Goal: Task Accomplishment & Management: Manage account settings

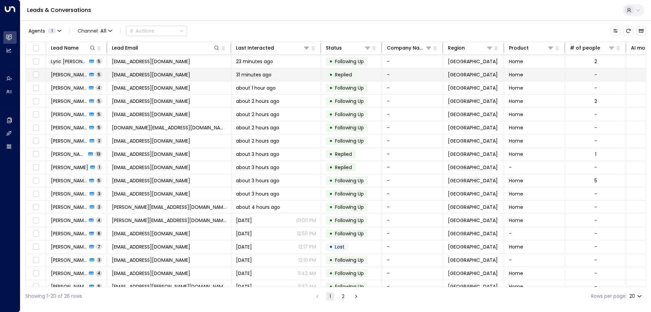
click at [190, 75] on span "[EMAIL_ADDRESS][DOMAIN_NAME]" at bounding box center [151, 74] width 78 height 7
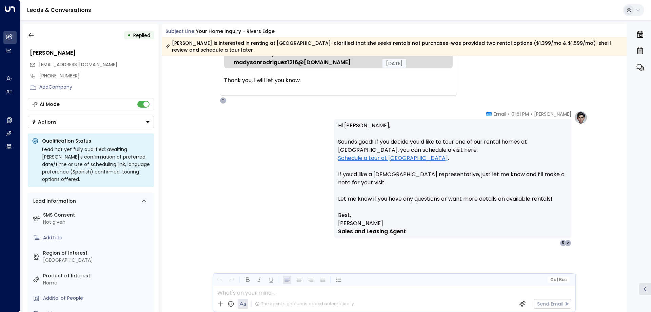
scroll to position [832, 0]
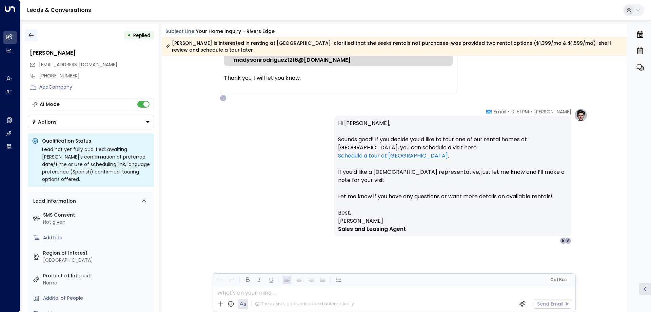
click at [31, 38] on icon "button" at bounding box center [31, 35] width 7 height 7
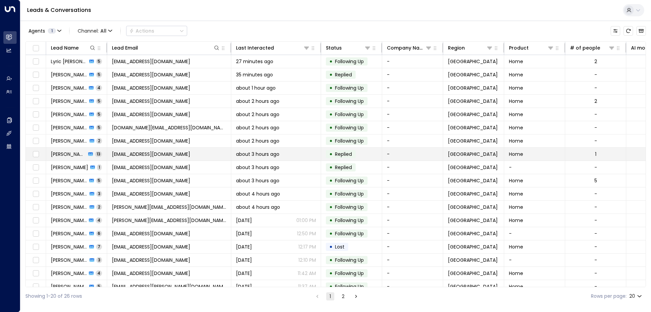
click at [177, 155] on span "brittanybergstrom19@gmail.com" at bounding box center [151, 154] width 78 height 7
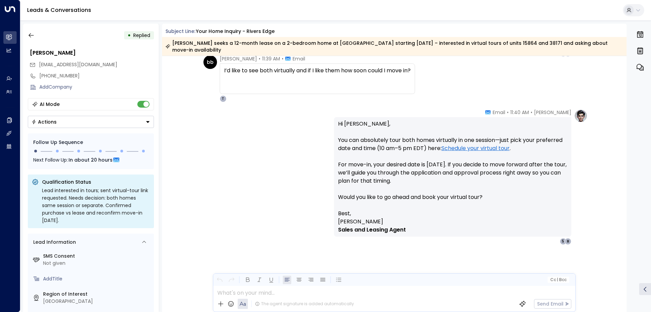
scroll to position [2704, 0]
click at [32, 32] on icon "button" at bounding box center [31, 35] width 7 height 7
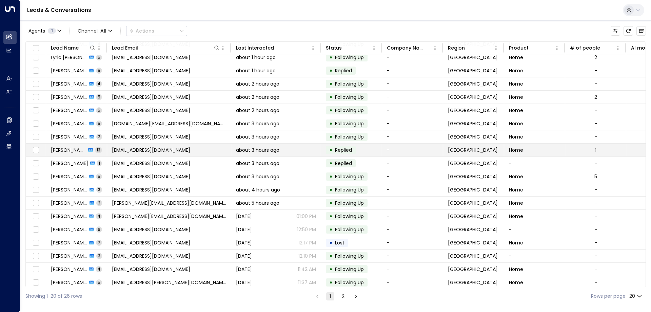
scroll to position [35, 0]
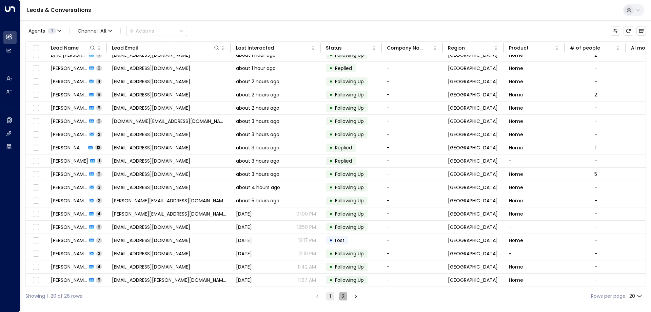
click at [343, 297] on button "2" at bounding box center [343, 296] width 8 height 8
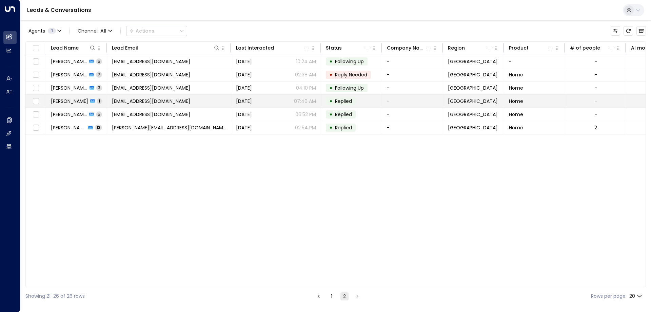
click at [188, 96] on td "lovejoyj1213@icloud.com" at bounding box center [169, 101] width 124 height 13
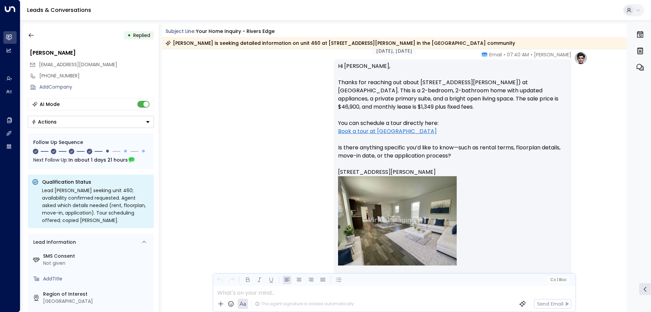
scroll to position [434, 0]
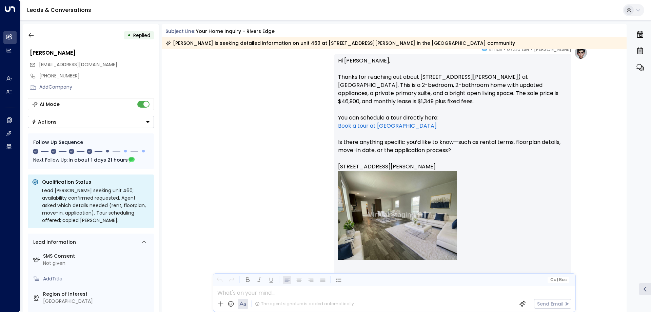
click at [520, 263] on div "Taylor Smith • 07:40 AM • Email Hi Jacques, Thanks for reaching out about 15862…" at bounding box center [394, 221] width 465 height 350
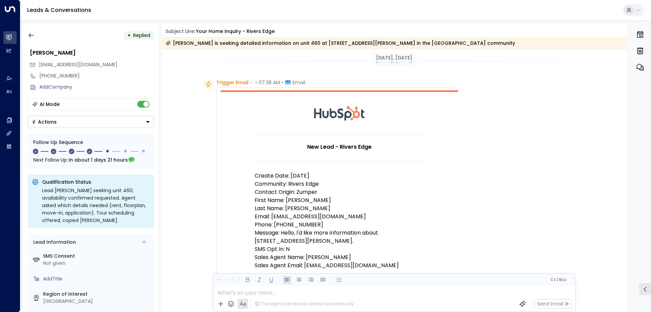
scroll to position [0, 0]
click at [30, 33] on icon "button" at bounding box center [31, 35] width 7 height 7
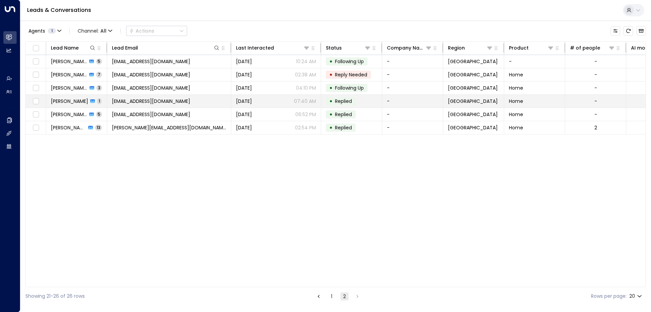
click at [182, 100] on td "lovejoyj1213@icloud.com" at bounding box center [169, 101] width 124 height 13
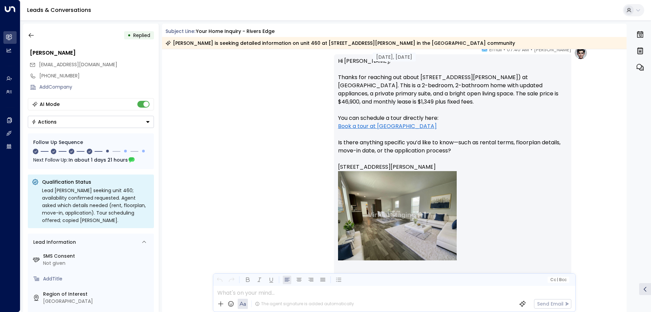
scroll to position [434, 0]
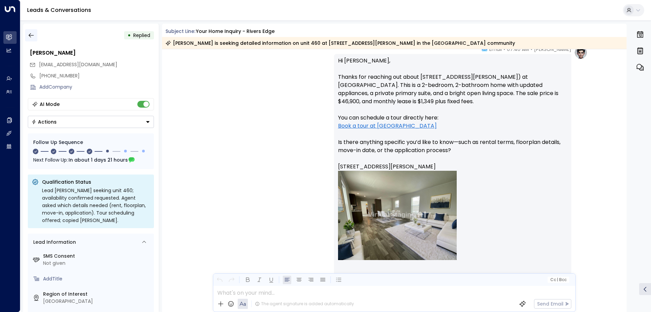
click at [35, 34] on button "button" at bounding box center [31, 35] width 12 height 12
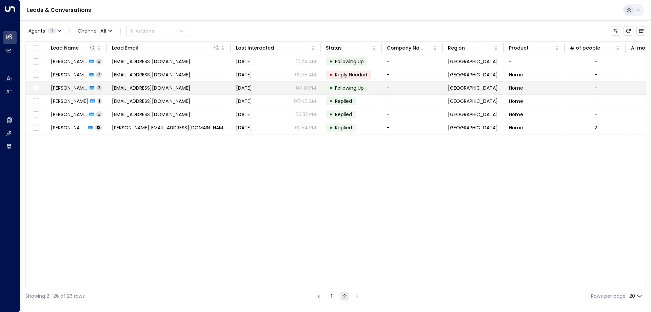
click at [182, 91] on span "micheleopdyke2021@gmail.com" at bounding box center [151, 87] width 78 height 7
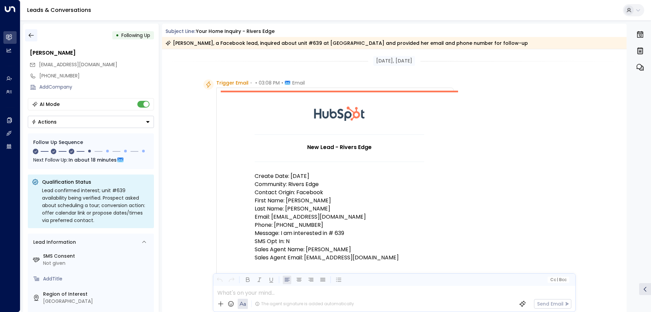
click at [35, 33] on button "button" at bounding box center [31, 35] width 12 height 12
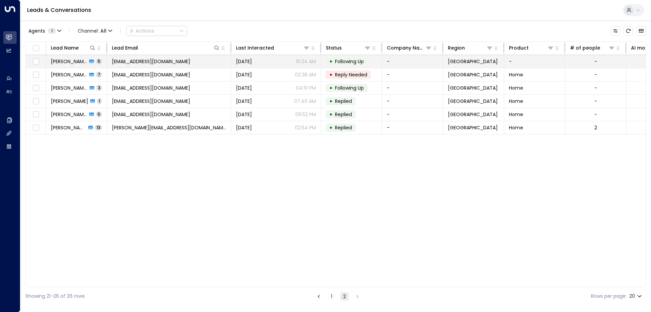
click at [206, 63] on td "joannegoolsby28@gmail.com" at bounding box center [169, 61] width 124 height 13
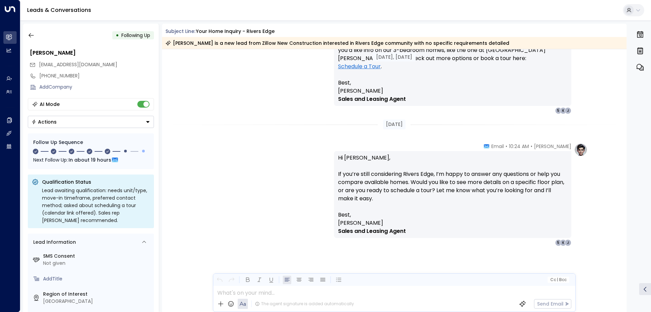
scroll to position [1015, 0]
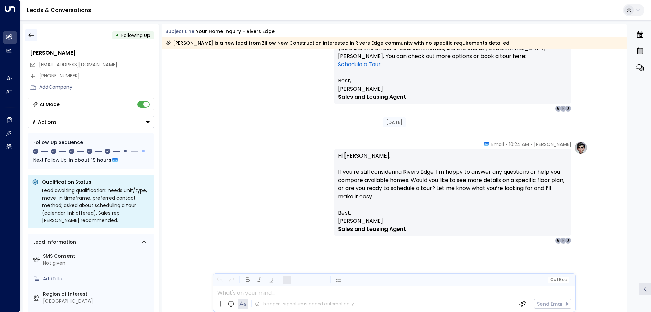
click at [31, 36] on icon "button" at bounding box center [31, 35] width 7 height 7
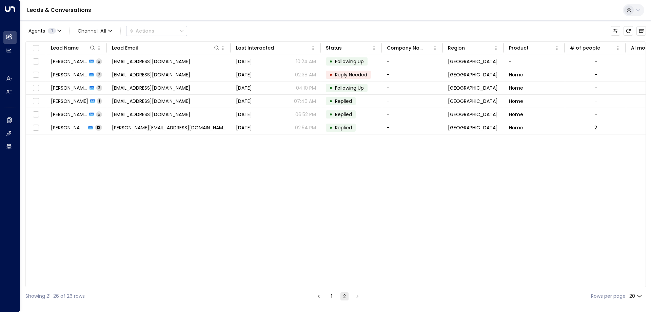
click at [332, 297] on button "1" at bounding box center [332, 296] width 8 height 8
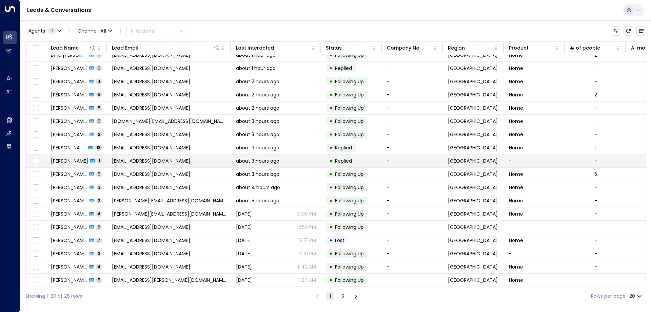
scroll to position [35, 0]
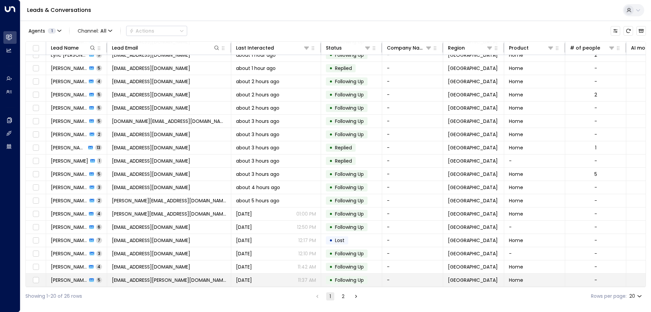
click at [158, 274] on td "av6363@wayne.edu" at bounding box center [169, 279] width 124 height 13
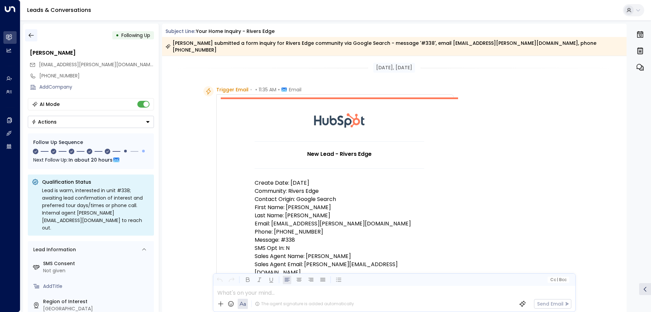
click at [31, 32] on icon "button" at bounding box center [31, 35] width 7 height 7
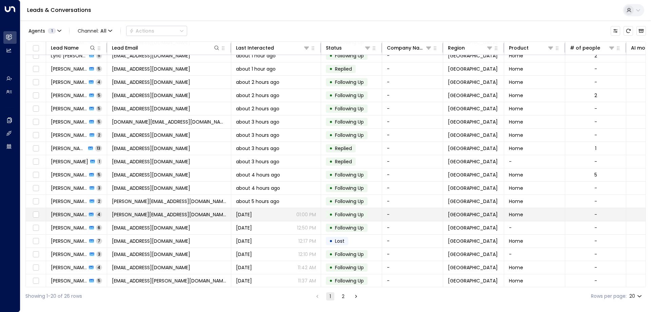
scroll to position [35, 0]
click at [362, 210] on div "• Following Up" at bounding box center [347, 214] width 42 height 8
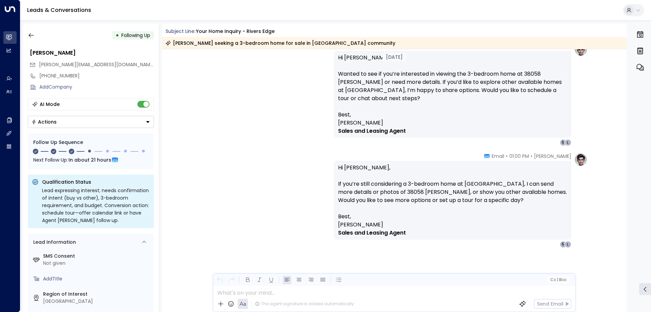
scroll to position [859, 0]
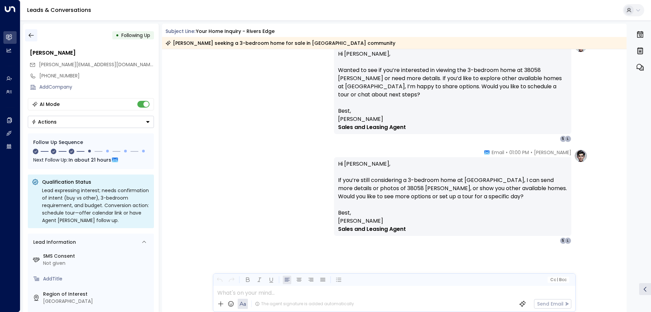
click at [34, 39] on button "button" at bounding box center [31, 35] width 12 height 12
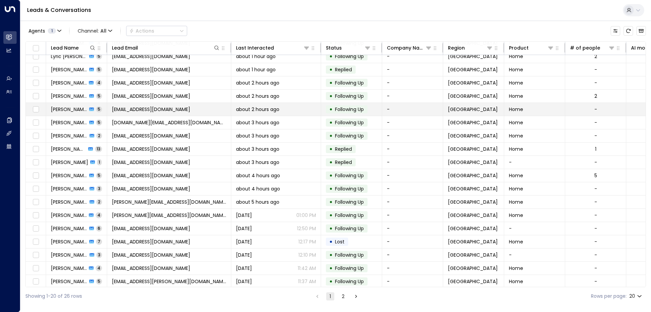
scroll to position [35, 0]
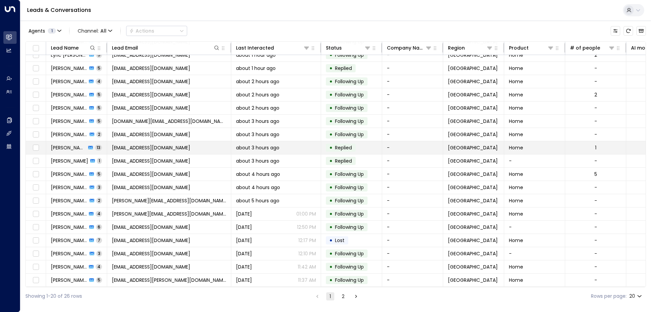
click at [199, 147] on td "brittanybergstrom19@gmail.com" at bounding box center [169, 147] width 124 height 13
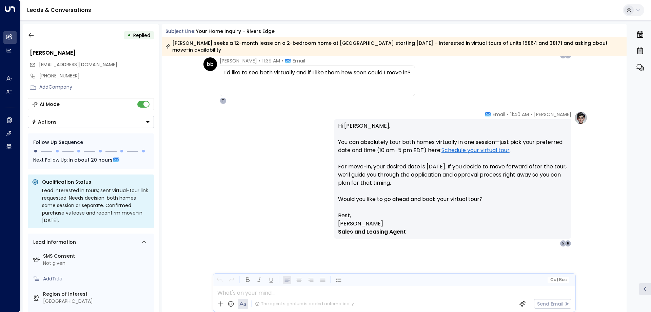
scroll to position [2106, 0]
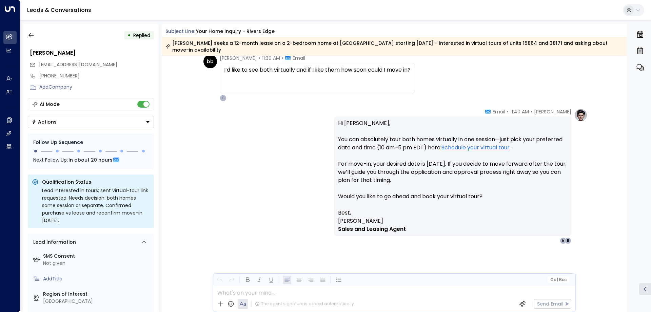
click at [385, 145] on p "Hi Brittany, You can absolutely tour both homes virtually in one session—just p…" at bounding box center [452, 164] width 229 height 90
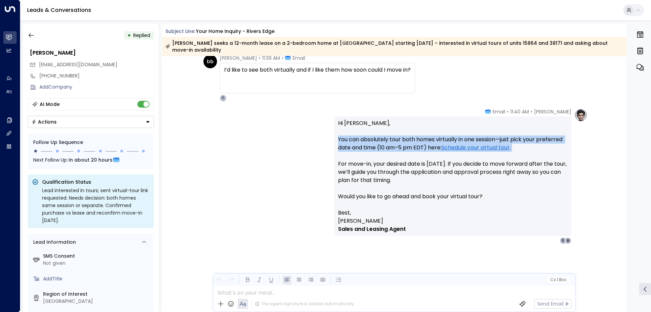
click at [385, 145] on p "Hi Brittany, You can absolutely tour both homes virtually in one session—just p…" at bounding box center [452, 164] width 229 height 90
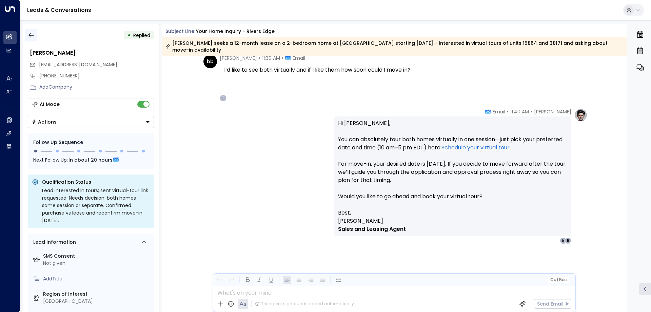
click at [33, 40] on button "button" at bounding box center [31, 35] width 12 height 12
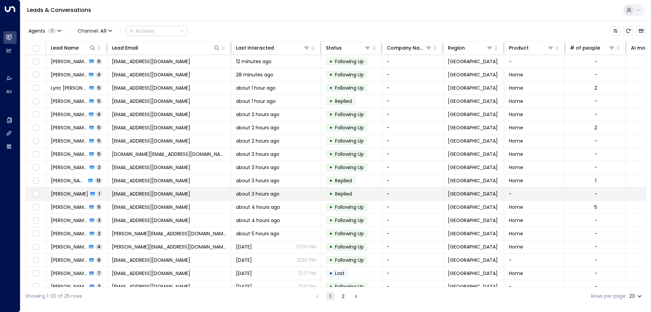
click at [172, 193] on span "charliebochner@gmail.com" at bounding box center [151, 193] width 78 height 7
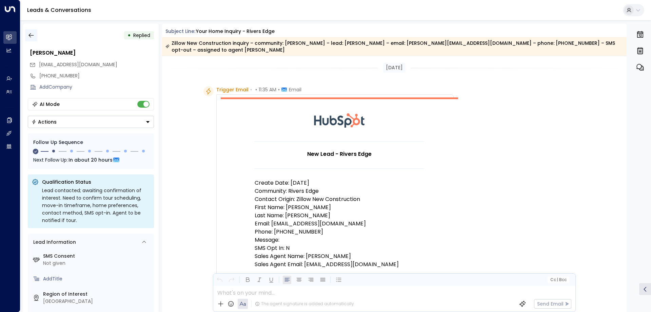
click at [37, 32] on button "button" at bounding box center [31, 35] width 12 height 12
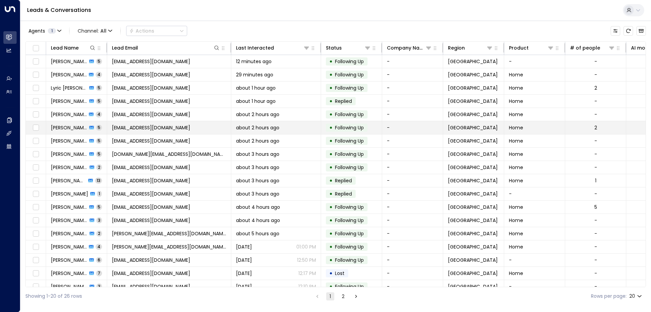
click at [178, 128] on td "neocharge23@gmail.com" at bounding box center [169, 127] width 124 height 13
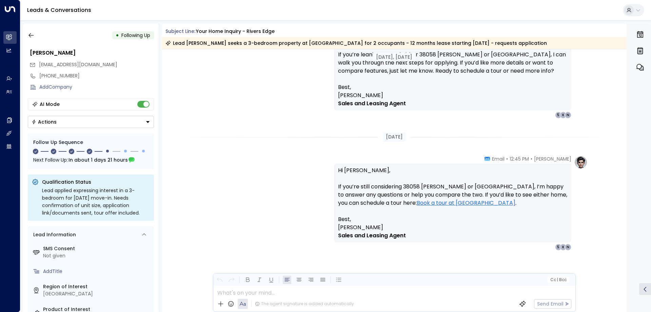
scroll to position [1169, 0]
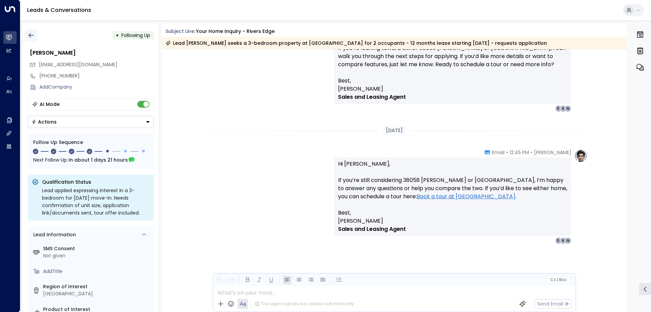
click at [34, 32] on icon "button" at bounding box center [31, 35] width 7 height 7
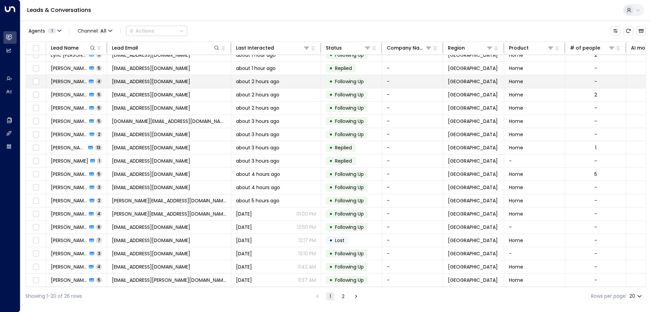
scroll to position [35, 0]
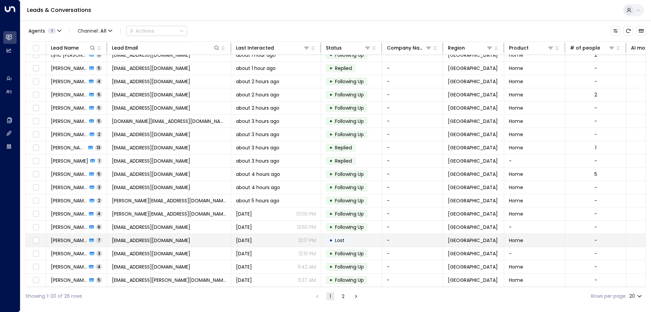
click at [170, 237] on span "cherylklemanski@gmail.com" at bounding box center [151, 240] width 78 height 7
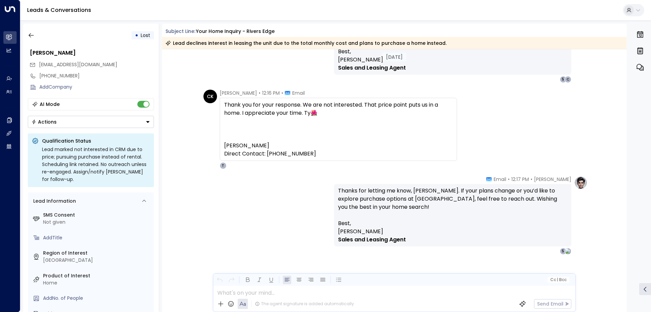
scroll to position [1200, 0]
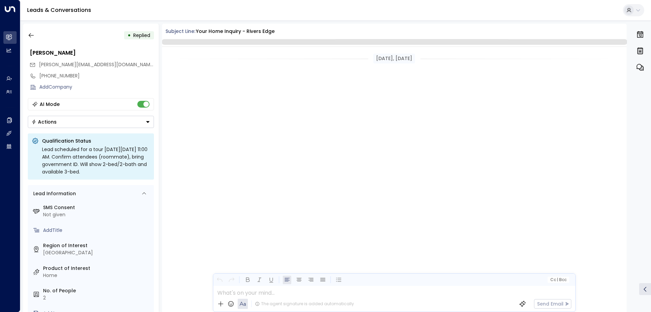
scroll to position [2095, 0]
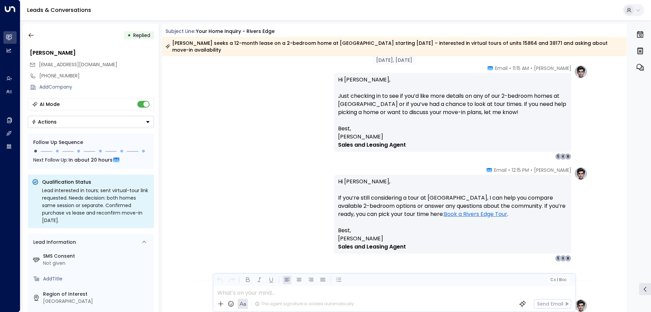
scroll to position [571, 0]
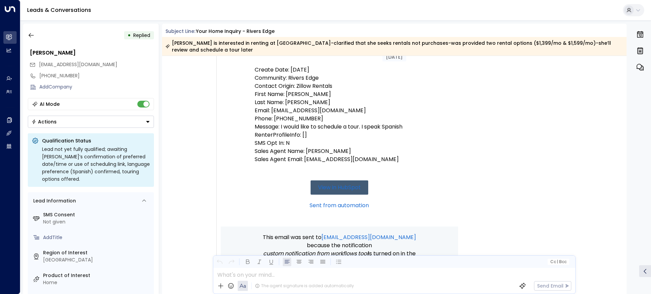
scroll to position [102, 0]
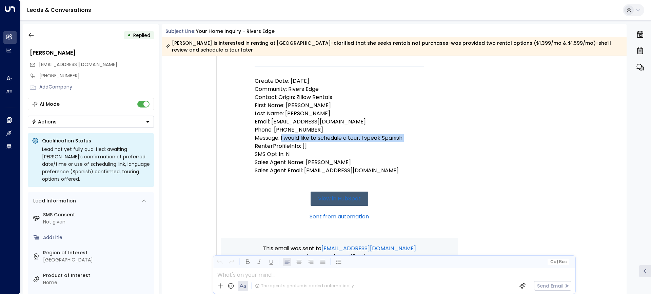
drag, startPoint x: 282, startPoint y: 137, endPoint x: 419, endPoint y: 138, distance: 137.4
click at [419, 138] on p "Message: I would like to schedule a tour. I speak Spanish RenterProfileInfo: []" at bounding box center [340, 142] width 170 height 16
click at [411, 138] on p "Message: I would like to schedule a tour. I speak Spanish RenterProfileInfo: []" at bounding box center [340, 142] width 170 height 16
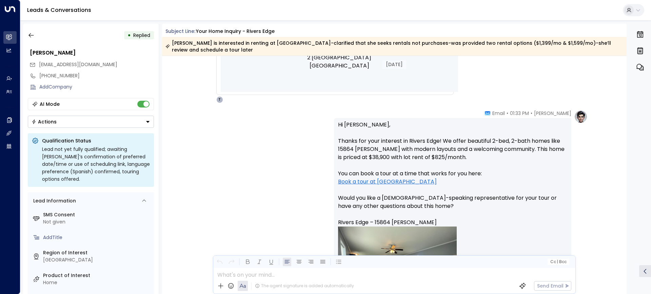
scroll to position [407, 0]
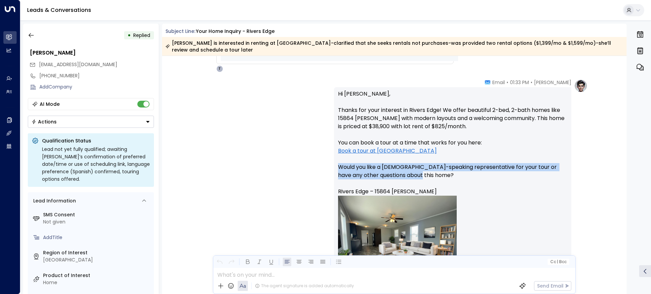
drag, startPoint x: 339, startPoint y: 166, endPoint x: 414, endPoint y: 174, distance: 76.0
click at [414, 174] on p "Hi Valentina, Thanks for your interest in Rivers Edge! We offer beautiful 2-bed…" at bounding box center [452, 195] width 229 height 211
click at [418, 170] on p "Hi Valentina, Thanks for your interest in Rivers Edge! We offer beautiful 2-bed…" at bounding box center [452, 195] width 229 height 211
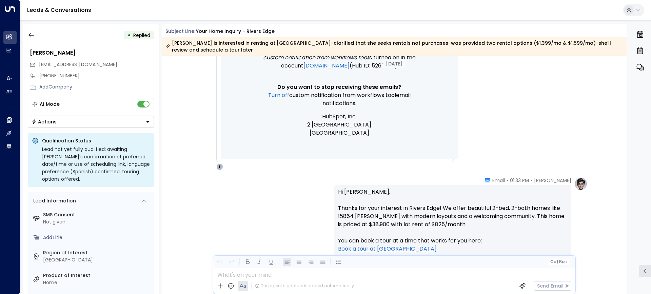
scroll to position [173, 0]
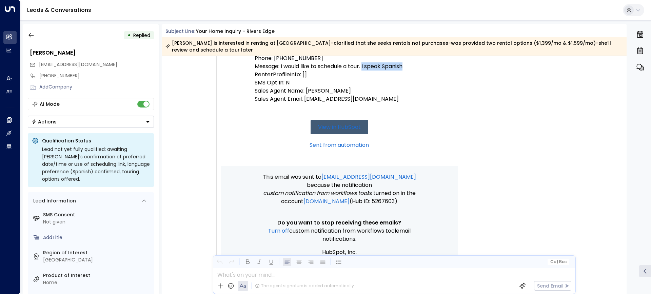
drag, startPoint x: 363, startPoint y: 66, endPoint x: 404, endPoint y: 66, distance: 41.4
click at [404, 66] on p "Message: I would like to schedule a tour. I speak Spanish RenterProfileInfo: []" at bounding box center [340, 70] width 170 height 16
click at [407, 66] on p "Message: I would like to schedule a tour. I speak Spanish RenterProfileInfo: []" at bounding box center [340, 70] width 170 height 16
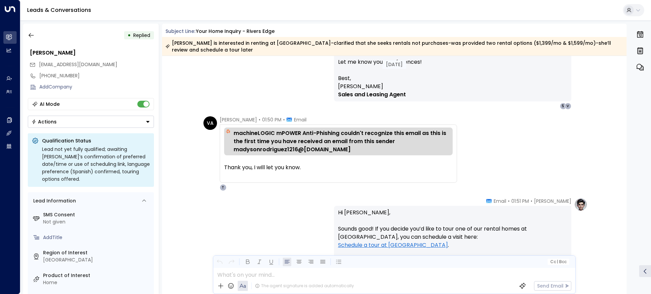
scroll to position [818, 0]
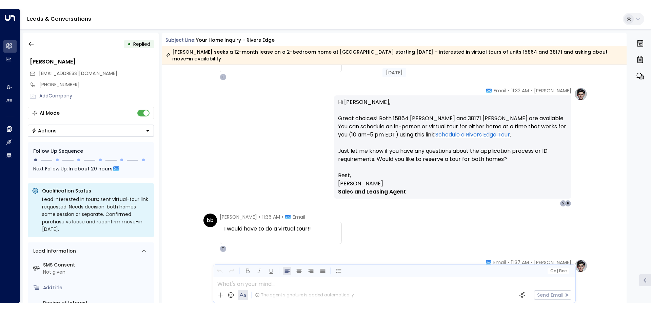
scroll to position [1434, 0]
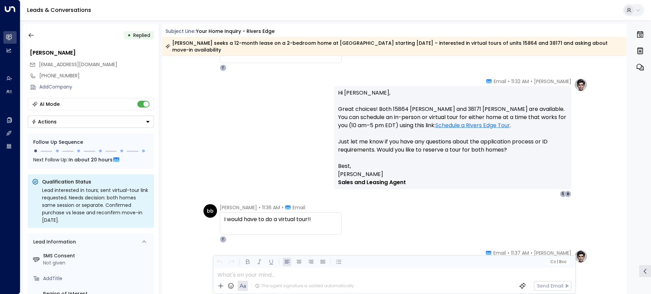
drag, startPoint x: 624, startPoint y: 213, endPoint x: 620, endPoint y: 209, distance: 6.2
click at [625, 209] on div "bb brittany bergstrom • 11:36 AM • Email I would have to do a virtual tour!! T" at bounding box center [394, 223] width 465 height 39
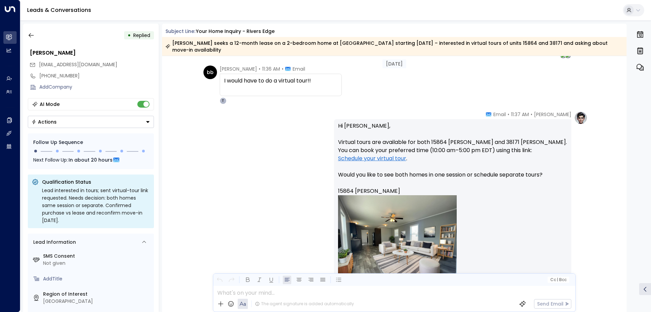
scroll to position [1568, 0]
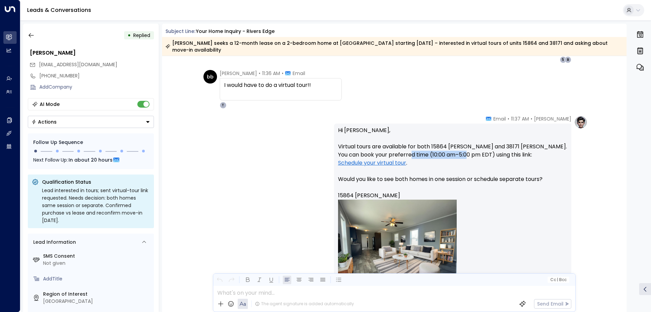
drag, startPoint x: 408, startPoint y: 156, endPoint x: 470, endPoint y: 155, distance: 62.1
click at [470, 155] on p "Hi Brittany, Virtual tours are available for both 15864 Marentette and 38171 Du…" at bounding box center [452, 272] width 229 height 292
click at [476, 154] on p "Hi Brittany, Virtual tours are available for both 15864 Marentette and 38171 Du…" at bounding box center [452, 272] width 229 height 292
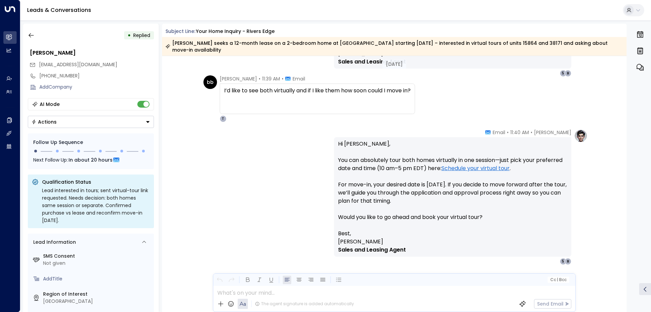
scroll to position [2105, 0]
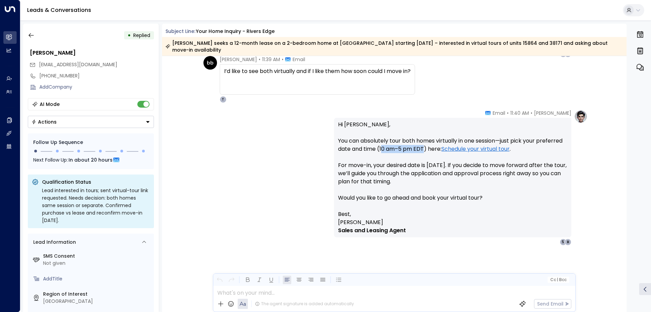
drag, startPoint x: 381, startPoint y: 150, endPoint x: 423, endPoint y: 146, distance: 42.9
click at [423, 146] on p "Hi Brittany, You can absolutely tour both homes virtually in one session—just p…" at bounding box center [452, 165] width 229 height 90
click at [418, 146] on p "Hi Brittany, You can absolutely tour both homes virtually in one session—just p…" at bounding box center [452, 165] width 229 height 90
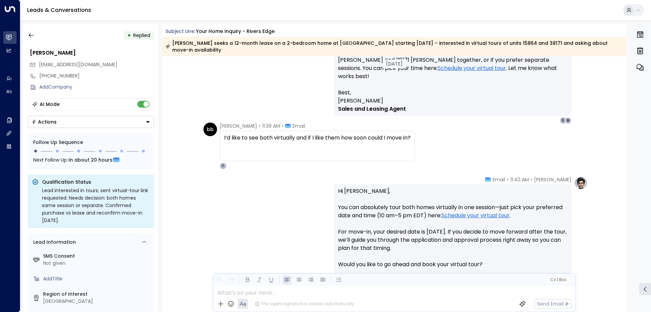
scroll to position [2106, 0]
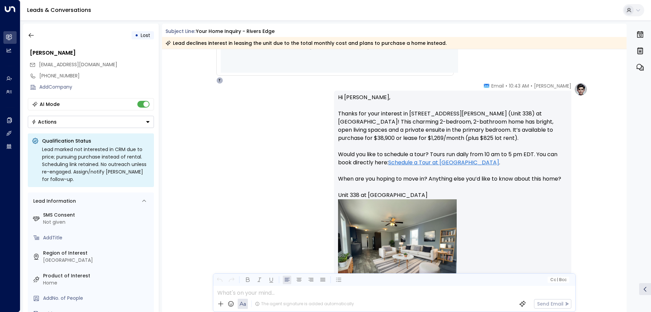
scroll to position [387, 0]
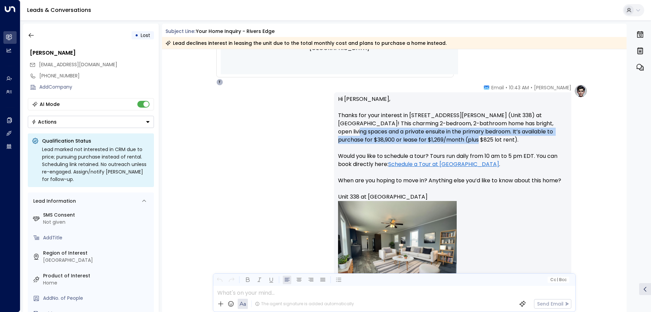
drag, startPoint x: 460, startPoint y: 138, endPoint x: 336, endPoint y: 131, distance: 124.1
click at [336, 131] on div "Hi Perrycheryl, Thanks for your interest in 15864 Marentette Dr (Unit 338) at R…" at bounding box center [452, 212] width 237 height 241
click at [338, 139] on p "Hi Perrycheryl, Thanks for your interest in 15864 Marentette Dr (Unit 338) at R…" at bounding box center [452, 200] width 229 height 211
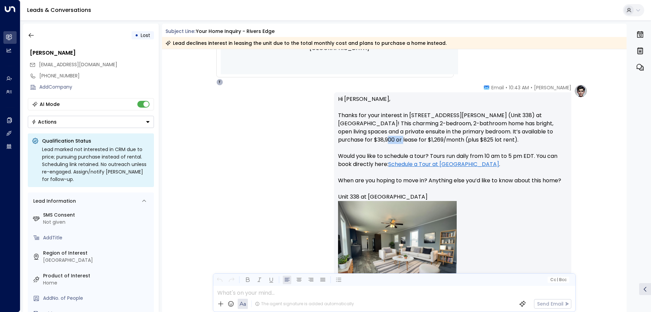
drag, startPoint x: 362, startPoint y: 139, endPoint x: 378, endPoint y: 140, distance: 16.0
click at [378, 140] on p "Hi Perrycheryl, Thanks for your interest in 15864 Marentette Dr (Unit 338) at R…" at bounding box center [452, 200] width 229 height 211
click at [385, 139] on p "Hi Perrycheryl, Thanks for your interest in 15864 Marentette Dr (Unit 338) at R…" at bounding box center [452, 200] width 229 height 211
drag, startPoint x: 403, startPoint y: 139, endPoint x: 450, endPoint y: 138, distance: 47.2
click at [450, 138] on p "Hi Perrycheryl, Thanks for your interest in 15864 Marentette Dr (Unit 338) at R…" at bounding box center [452, 200] width 229 height 211
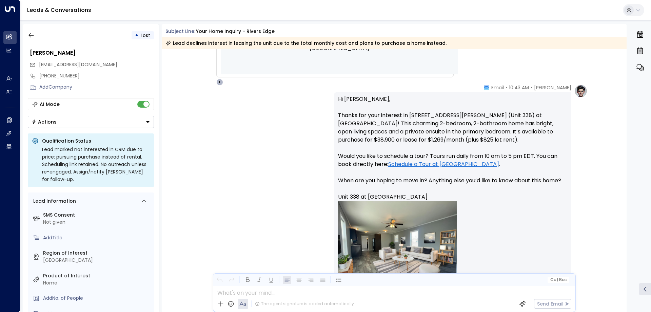
click at [458, 139] on p "Hi Perrycheryl, Thanks for your interest in 15864 Marentette Dr (Unit 338) at R…" at bounding box center [452, 200] width 229 height 211
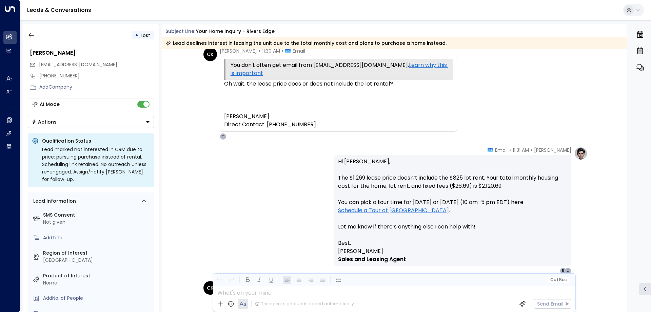
scroll to position [1066, 0]
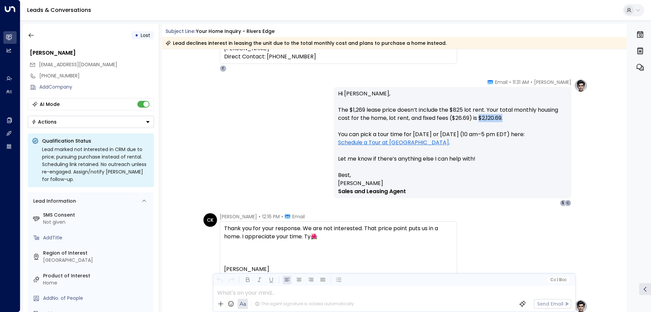
drag, startPoint x: 514, startPoint y: 119, endPoint x: 491, endPoint y: 127, distance: 24.5
click at [480, 116] on p "Hi Cheryl, The $1,269 lease price doesn’t include the $825 lot rent. Your total…" at bounding box center [452, 130] width 229 height 81
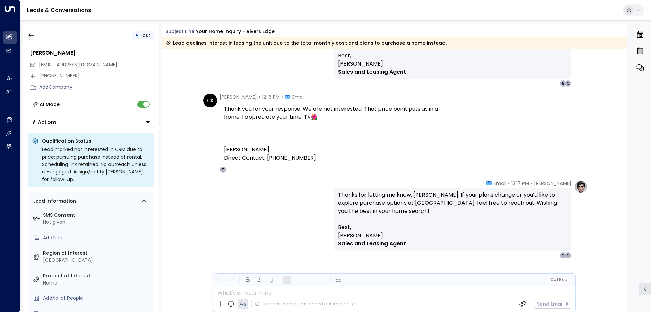
scroll to position [1030, 0]
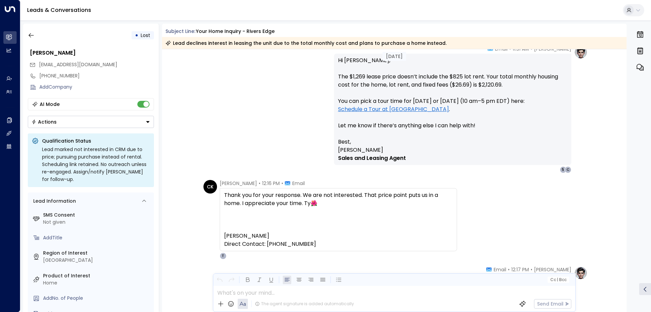
scroll to position [1098, 0]
drag, startPoint x: 469, startPoint y: 82, endPoint x: 451, endPoint y: 83, distance: 18.7
click at [451, 83] on p "Hi Cheryl, The $1,269 lease price doesn’t include the $825 lot rent. Your total…" at bounding box center [452, 97] width 229 height 81
click at [494, 201] on div "CK CHERYL KLEMANSKI • 12:16 PM • Email Thank you for your response. We are not …" at bounding box center [396, 220] width 384 height 79
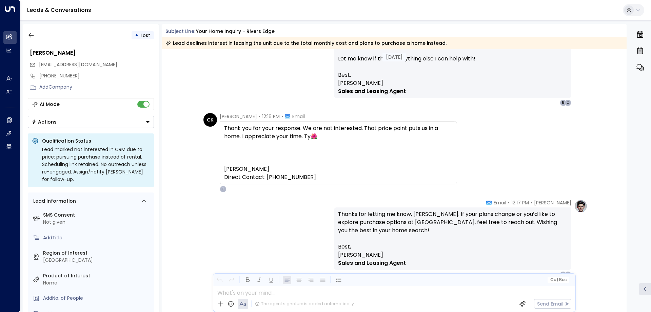
scroll to position [1200, 0]
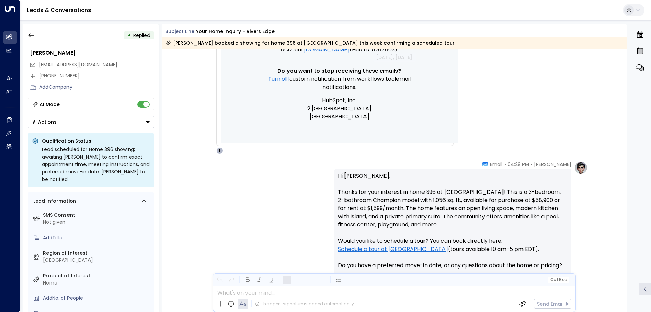
scroll to position [342, 0]
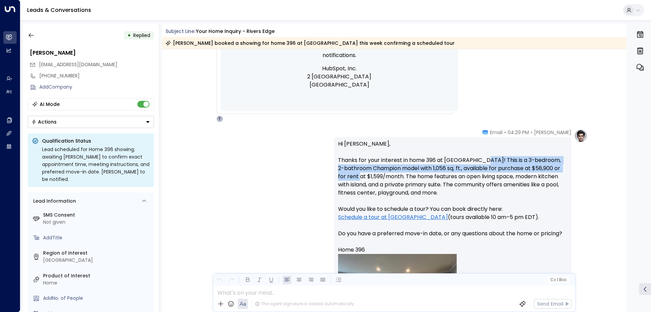
drag, startPoint x: 478, startPoint y: 157, endPoint x: 363, endPoint y: 179, distance: 117.2
click at [363, 179] on p "Hi [PERSON_NAME], Thanks for your interest in home 396 at [GEOGRAPHIC_DATA]! Th…" at bounding box center [452, 250] width 229 height 220
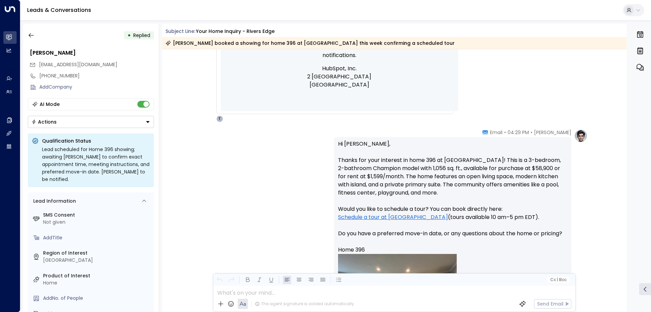
click at [465, 172] on p "Hi [PERSON_NAME], Thanks for your interest in home 396 at [GEOGRAPHIC_DATA]! Th…" at bounding box center [452, 250] width 229 height 220
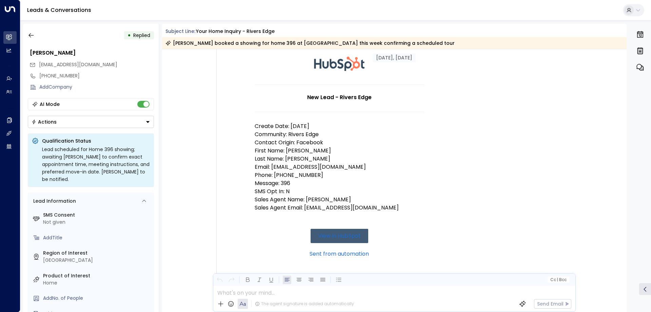
scroll to position [42, 0]
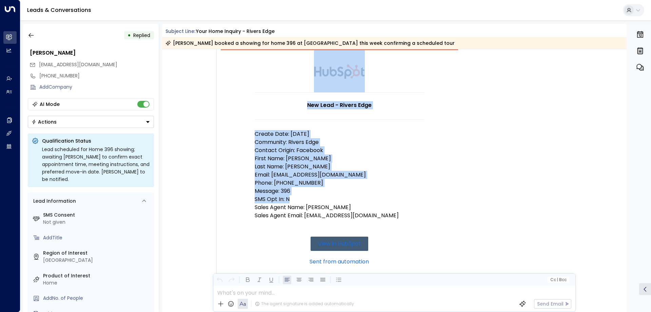
drag, startPoint x: 290, startPoint y: 200, endPoint x: 251, endPoint y: 198, distance: 39.1
click at [251, 198] on td "New Lead - Rivers Edge Create Date: [DATE] Community: Rivers Edge Contact Origi…" at bounding box center [339, 166] width 237 height 234
click at [258, 200] on p "SMS Opt In: N" at bounding box center [340, 199] width 170 height 8
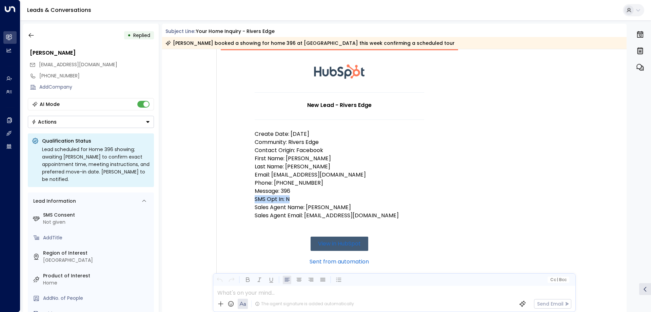
drag, startPoint x: 254, startPoint y: 199, endPoint x: 289, endPoint y: 198, distance: 35.3
click at [289, 198] on p "SMS Opt In: N" at bounding box center [340, 199] width 170 height 8
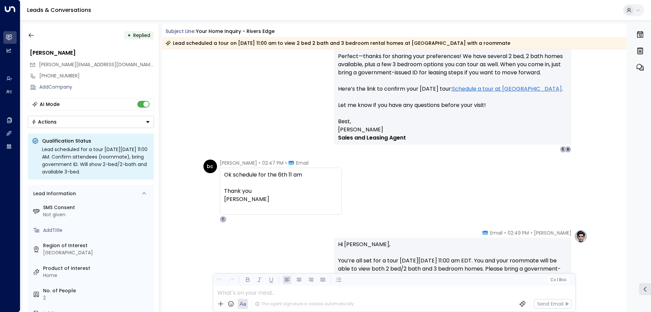
scroll to position [1525, 0]
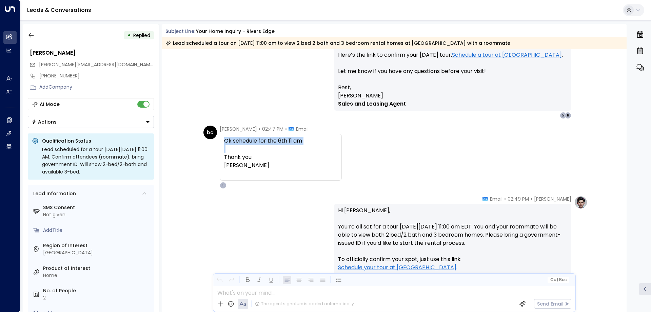
drag, startPoint x: 223, startPoint y: 138, endPoint x: 296, endPoint y: 144, distance: 73.8
click at [311, 145] on div "Ok schedule for the 6th 11 am Thank you Brenda" at bounding box center [281, 157] width 122 height 47
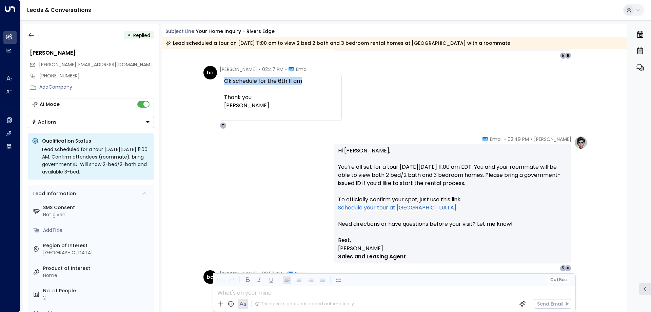
scroll to position [1593, 0]
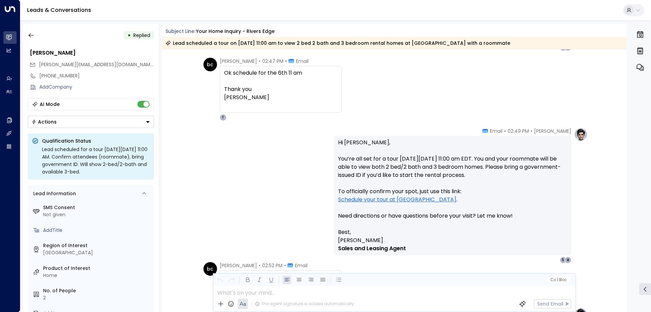
click at [239, 84] on div at bounding box center [280, 81] width 113 height 8
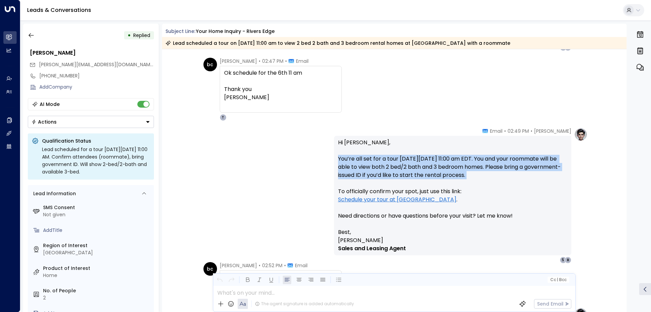
drag, startPoint x: 337, startPoint y: 159, endPoint x: 519, endPoint y: 180, distance: 183.7
click at [519, 180] on p "Hi Brenda, You’re all set for a tour on Saturday, September 6th at 11:00 am EDT…" at bounding box center [452, 183] width 229 height 90
click at [423, 193] on p "Hi Brenda, You’re all set for a tour on Saturday, September 6th at 11:00 am EDT…" at bounding box center [452, 183] width 229 height 90
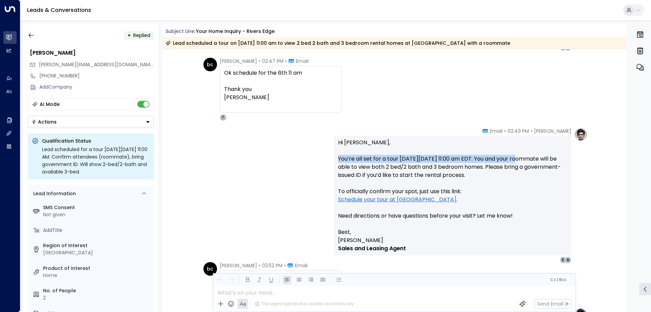
drag, startPoint x: 338, startPoint y: 158, endPoint x: 517, endPoint y: 155, distance: 178.5
click at [517, 155] on p "Hi Brenda, You’re all set for a tour on Saturday, September 6th at 11:00 am EDT…" at bounding box center [452, 183] width 229 height 90
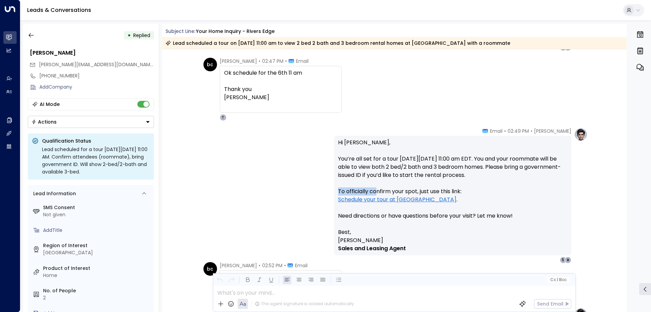
drag, startPoint x: 337, startPoint y: 192, endPoint x: 376, endPoint y: 191, distance: 39.4
click at [376, 191] on p "Hi Brenda, You’re all set for a tour on Saturday, September 6th at 11:00 am EDT…" at bounding box center [452, 183] width 229 height 90
click at [393, 189] on p "Hi Brenda, You’re all set for a tour on Saturday, September 6th at 11:00 am EDT…" at bounding box center [452, 183] width 229 height 90
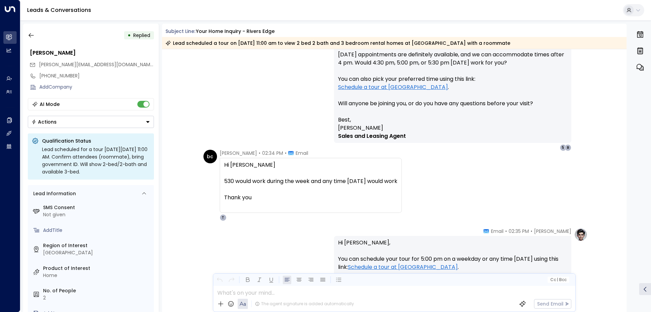
scroll to position [690, 0]
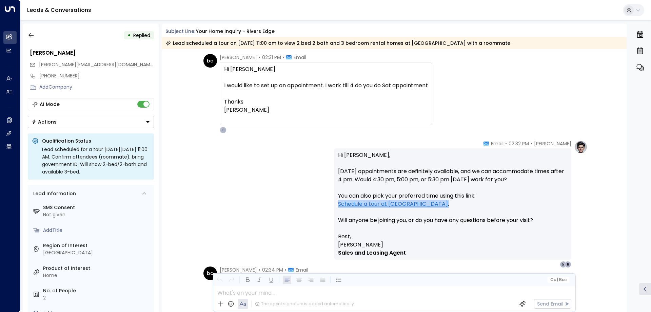
drag, startPoint x: 477, startPoint y: 195, endPoint x: 572, endPoint y: 198, distance: 94.4
click at [572, 198] on div "Taylor Smith • 02:32 PM • Email Hi Brenda, Saturday appointments are definitely…" at bounding box center [461, 204] width 254 height 128
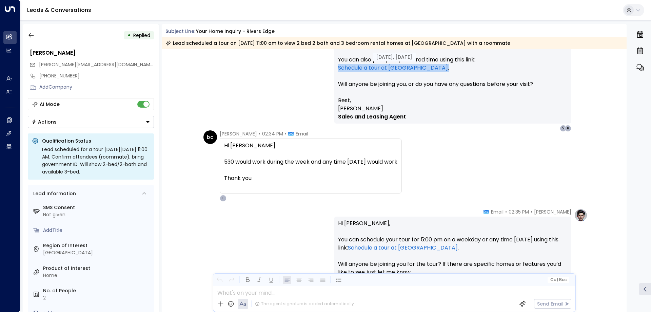
scroll to position [961, 0]
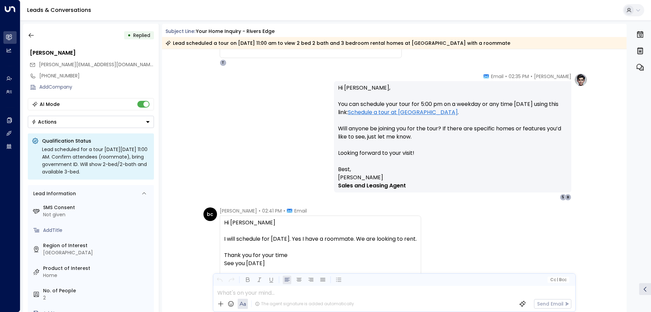
drag, startPoint x: 462, startPoint y: 114, endPoint x: 354, endPoint y: 113, distance: 108.2
click at [354, 113] on p "Hi Brenda, You can schedule your tour for 5:00 pm on a weekday or any time on S…" at bounding box center [452, 124] width 229 height 81
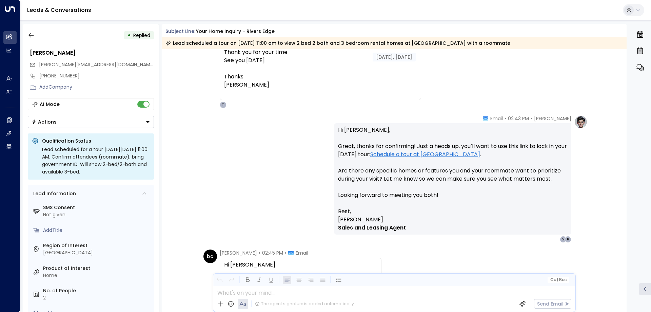
scroll to position [1165, 0]
drag, startPoint x: 484, startPoint y: 152, endPoint x: 390, endPoint y: 155, distance: 94.4
click at [390, 155] on p "Hi Brenda, Great, thanks for confirming! Just a heads up, you’ll want to use th…" at bounding box center [452, 165] width 229 height 81
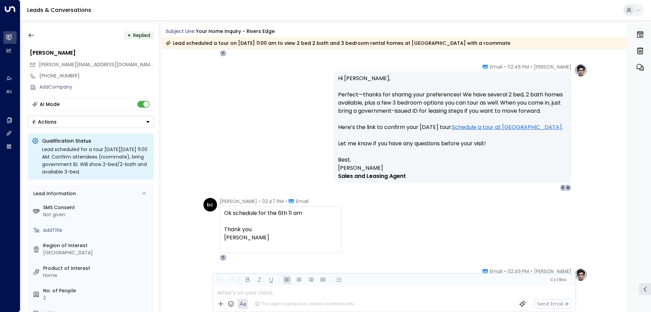
scroll to position [1470, 0]
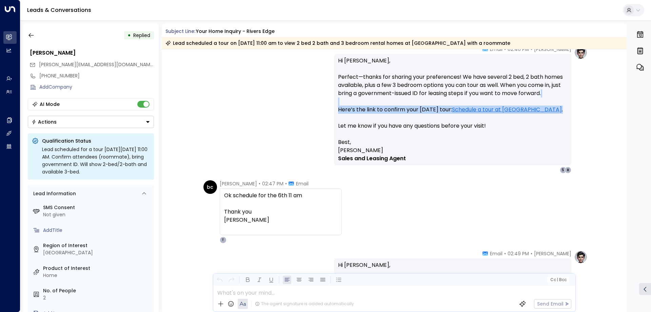
drag, startPoint x: 555, startPoint y: 106, endPoint x: 428, endPoint y: 102, distance: 127.0
click at [428, 102] on p "Hi Brenda, Perfect—thanks for sharing your preferences! We have several 2 bed, …" at bounding box center [452, 97] width 229 height 81
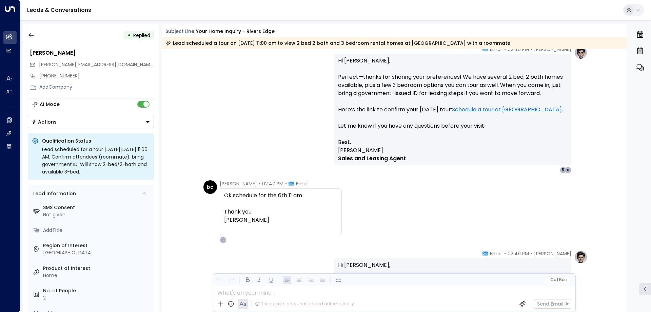
click at [421, 116] on p "Hi Brenda, Perfect—thanks for sharing your preferences! We have several 2 bed, …" at bounding box center [452, 97] width 229 height 81
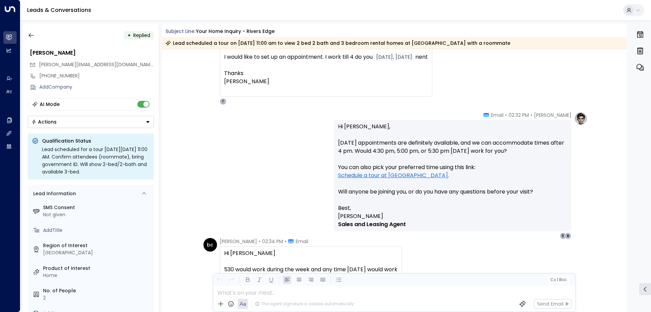
scroll to position [792, 0]
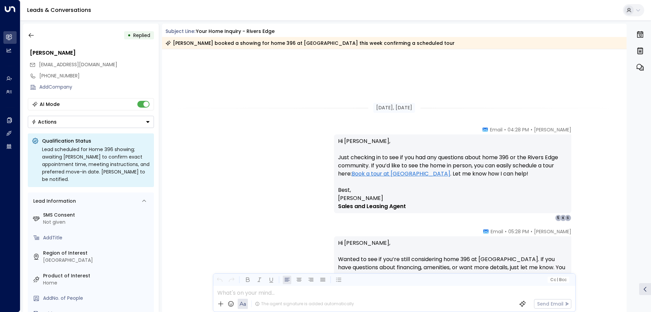
scroll to position [682, 0]
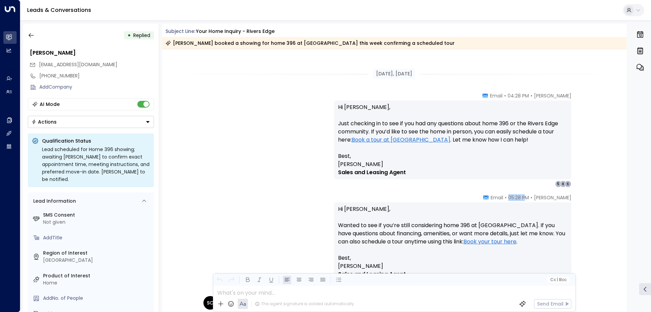
drag, startPoint x: 515, startPoint y: 197, endPoint x: 532, endPoint y: 196, distance: 17.4
click at [532, 196] on div "[PERSON_NAME] • 05:28 PM • Email" at bounding box center [527, 197] width 88 height 7
click at [529, 196] on span "05:28 PM" at bounding box center [519, 197] width 21 height 7
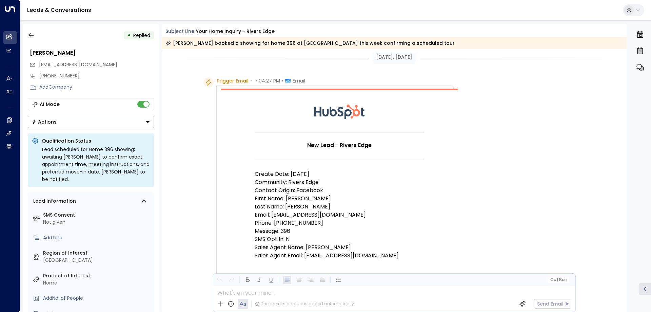
scroll to position [0, 0]
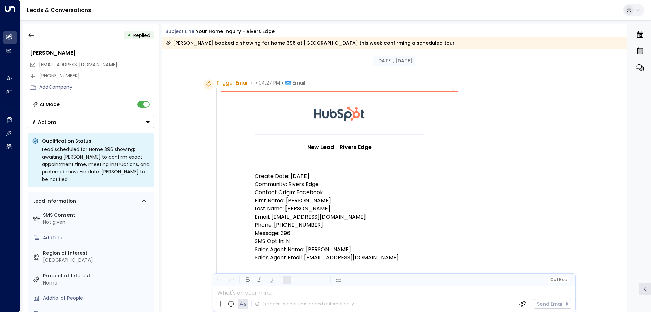
click at [316, 192] on p "Contact Origin: Facebook" at bounding box center [340, 192] width 170 height 8
click at [323, 191] on p "Contact Origin: Facebook" at bounding box center [340, 192] width 170 height 8
drag, startPoint x: 327, startPoint y: 192, endPoint x: 255, endPoint y: 193, distance: 71.6
click at [255, 193] on p "Contact Origin: Facebook" at bounding box center [340, 192] width 170 height 8
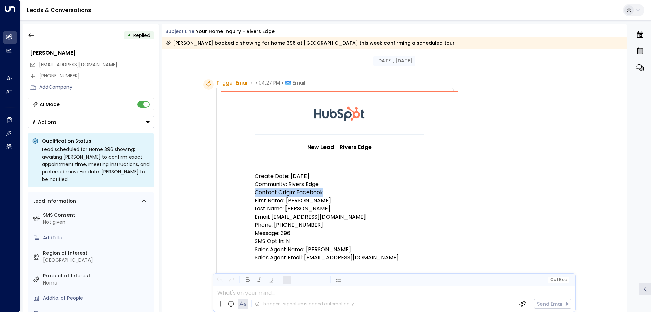
click at [255, 193] on p "Contact Origin: Facebook" at bounding box center [340, 192] width 170 height 8
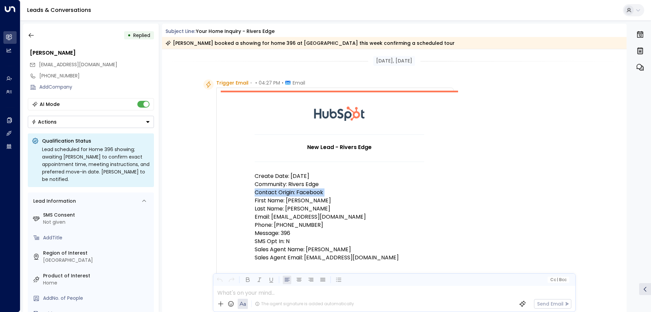
click at [255, 192] on p "Contact Origin: Facebook" at bounding box center [340, 192] width 170 height 8
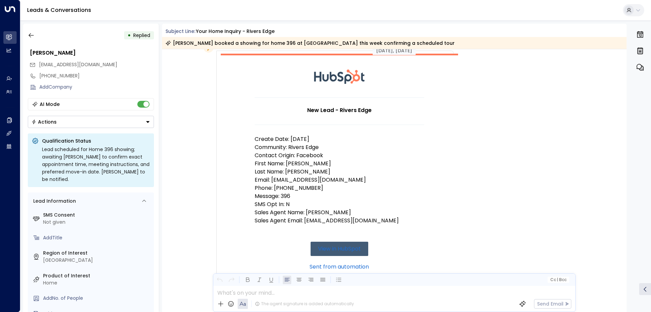
scroll to position [68, 0]
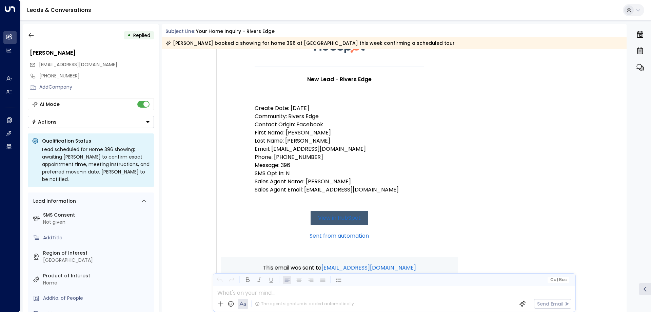
click at [294, 164] on p "Message: 396" at bounding box center [340, 165] width 170 height 8
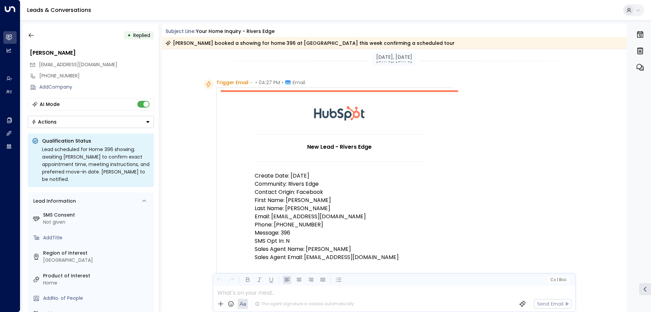
scroll to position [0, 0]
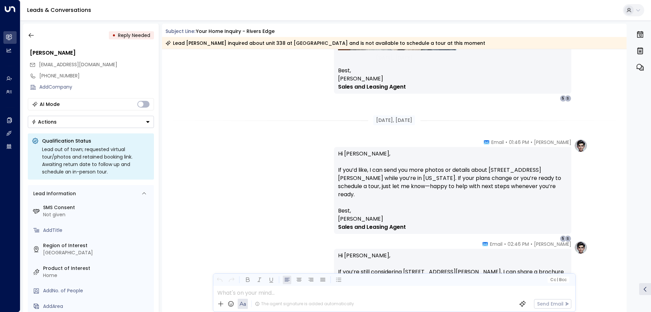
scroll to position [995, 0]
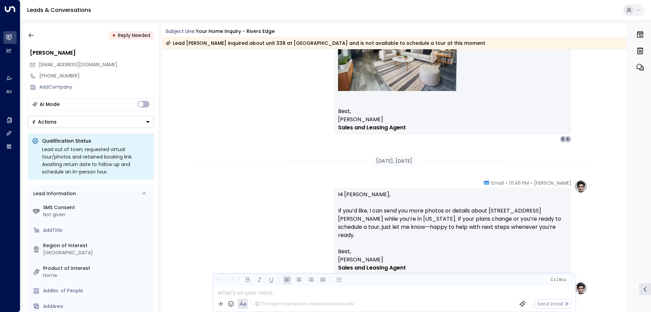
drag, startPoint x: 627, startPoint y: 238, endPoint x: 626, endPoint y: 230, distance: 8.5
click at [626, 230] on div "[DATE], [DATE] SC [PERSON_NAME] • 01:45 PM • Email Not at this moment I'm back …" at bounding box center [394, 180] width 465 height 263
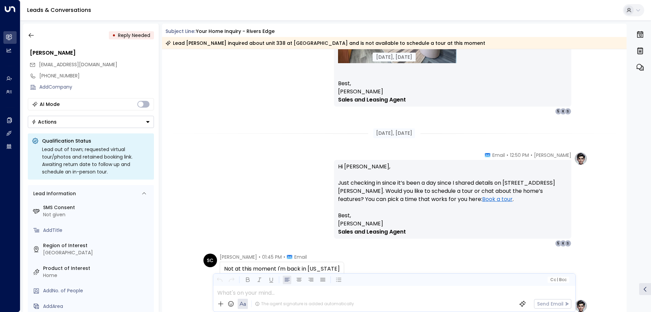
scroll to position [645, 0]
